Goal: Check status: Check status

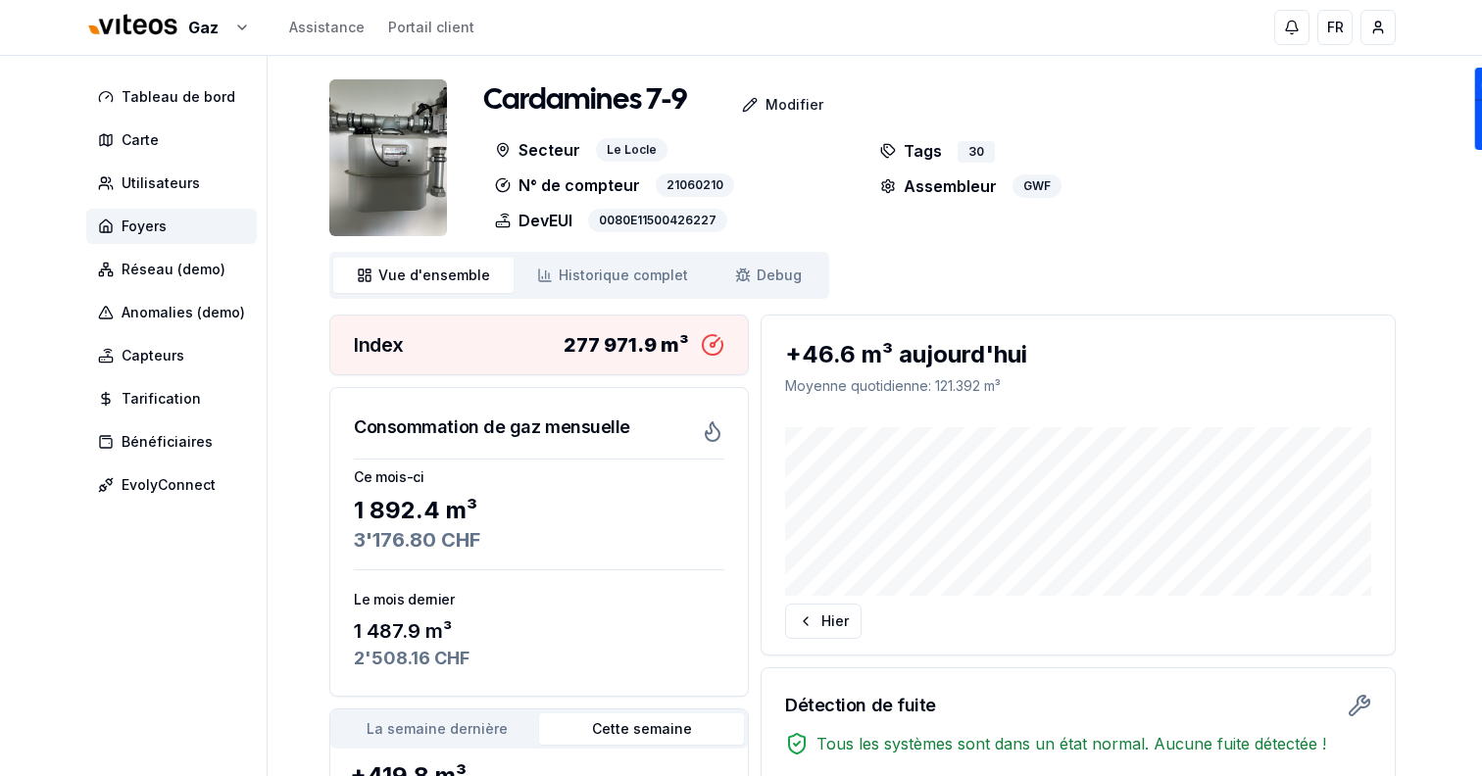
scroll to position [414, 0]
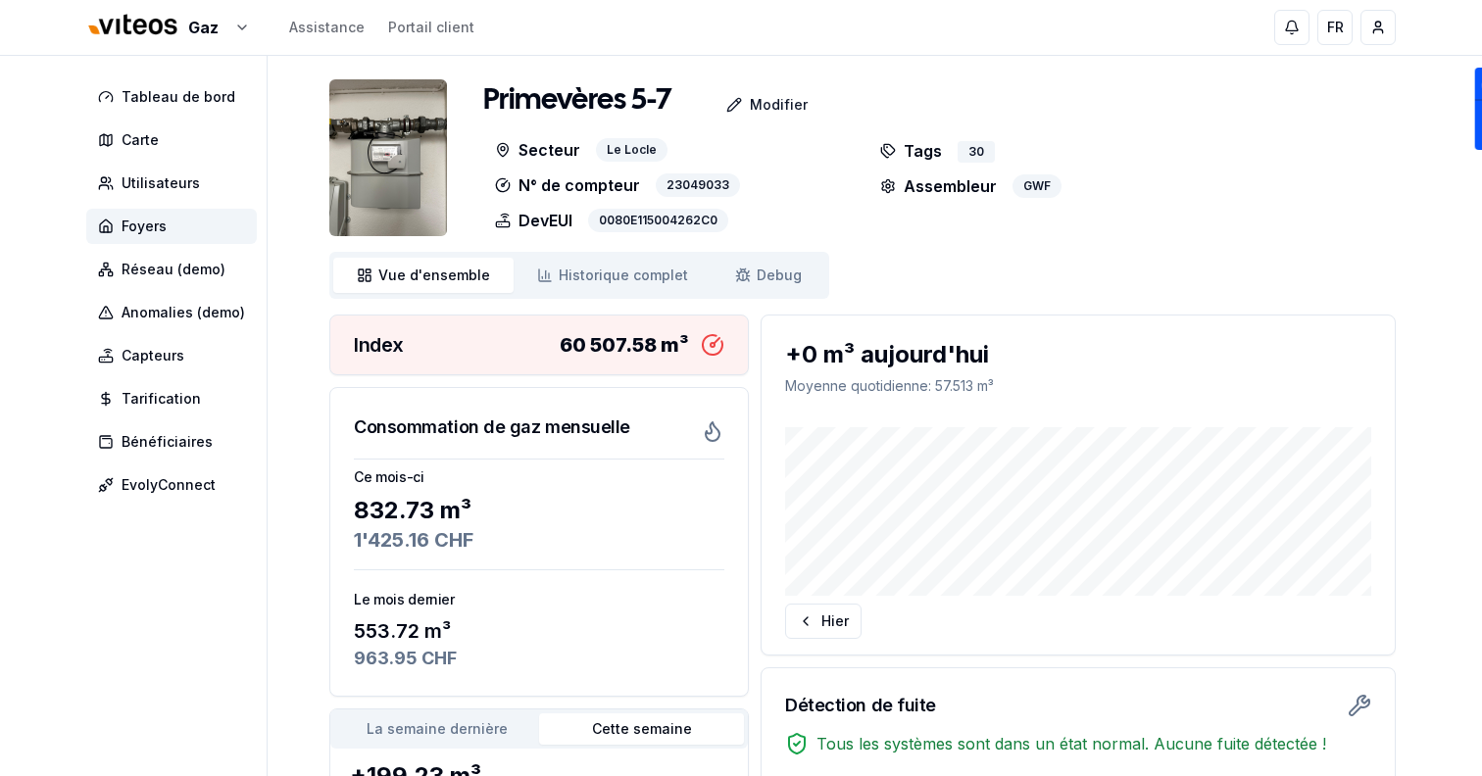
scroll to position [414, 0]
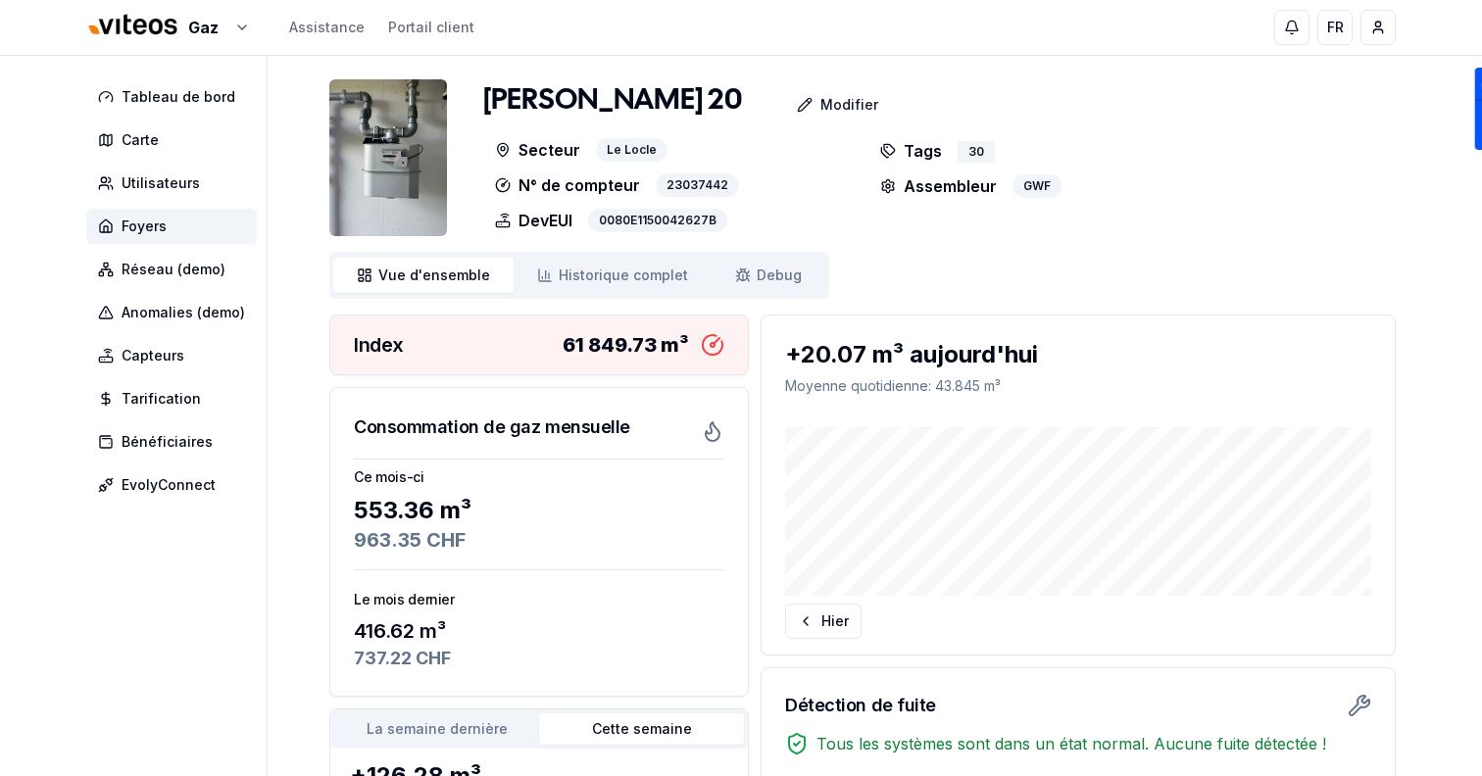
scroll to position [414, 0]
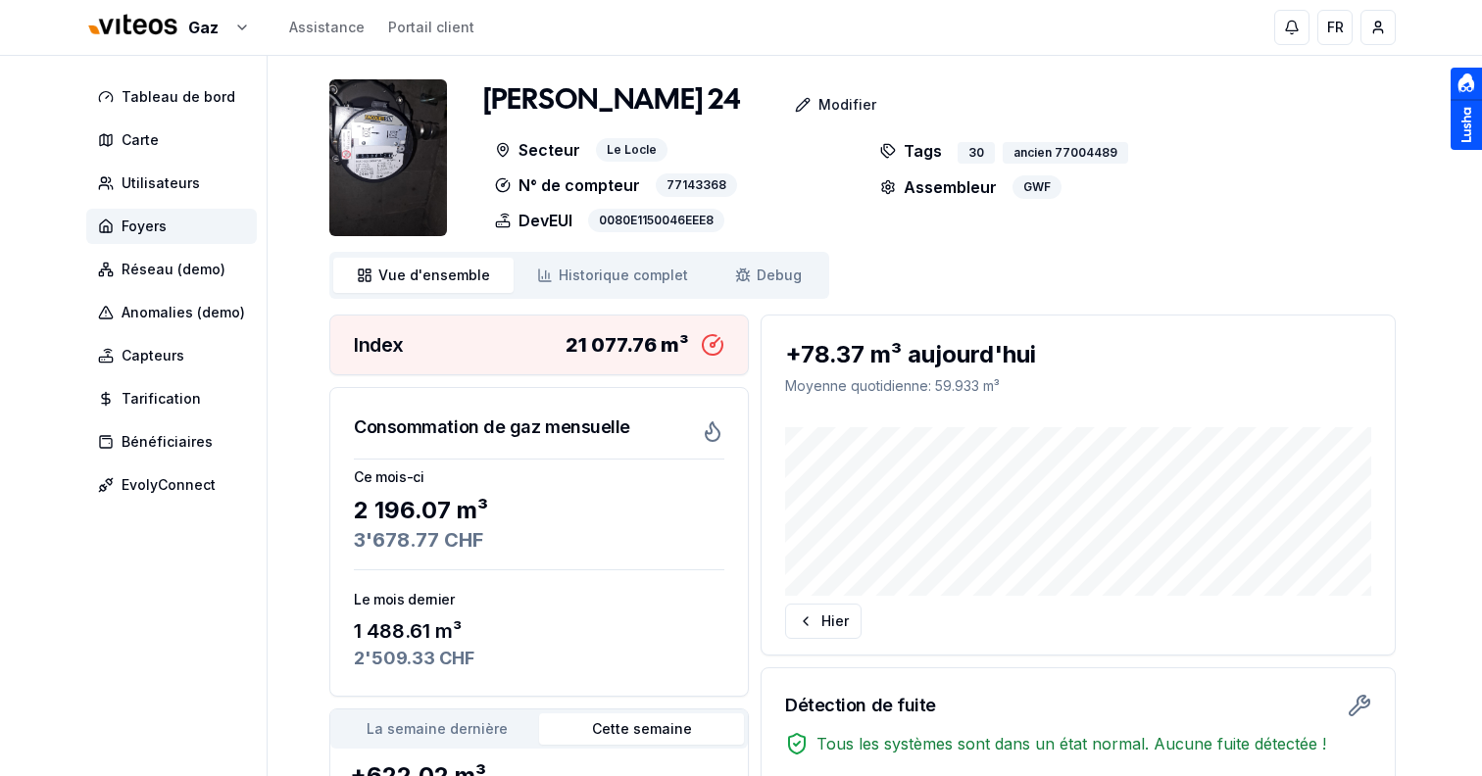
scroll to position [414, 0]
